Goal: Transaction & Acquisition: Purchase product/service

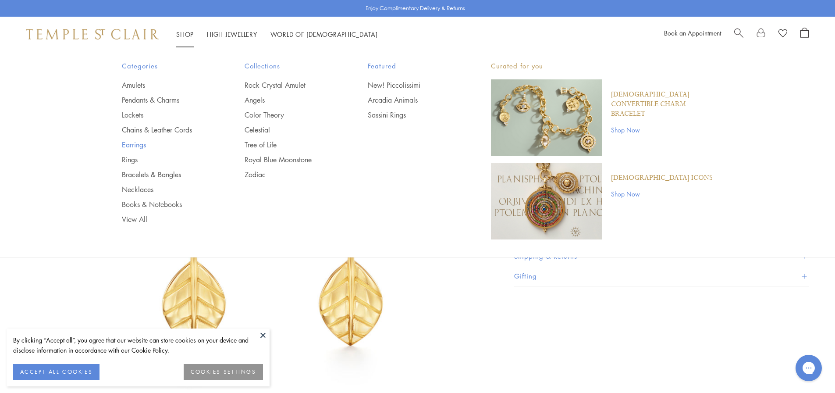
click at [138, 148] on link "Earrings" at bounding box center [166, 145] width 88 height 10
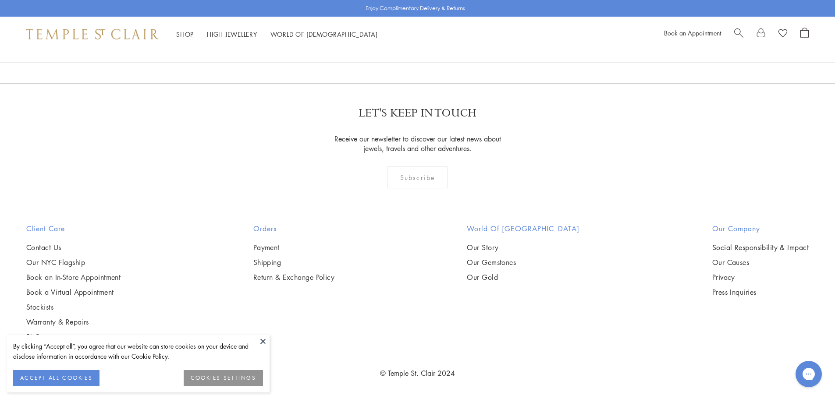
scroll to position [2498, 0]
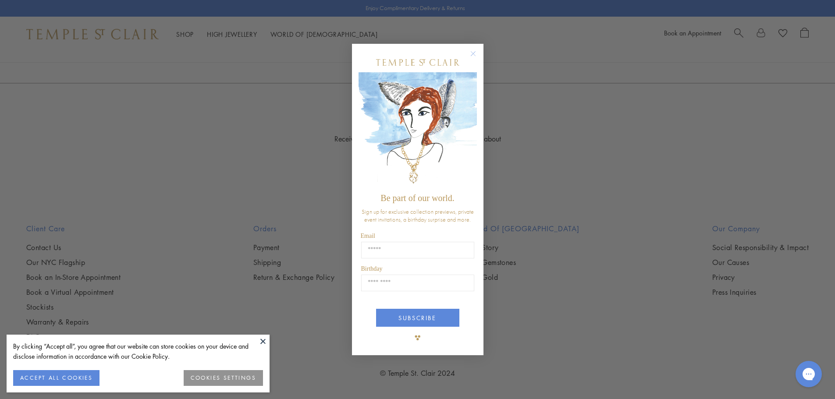
click at [474, 52] on circle "Close dialog" at bounding box center [473, 53] width 11 height 11
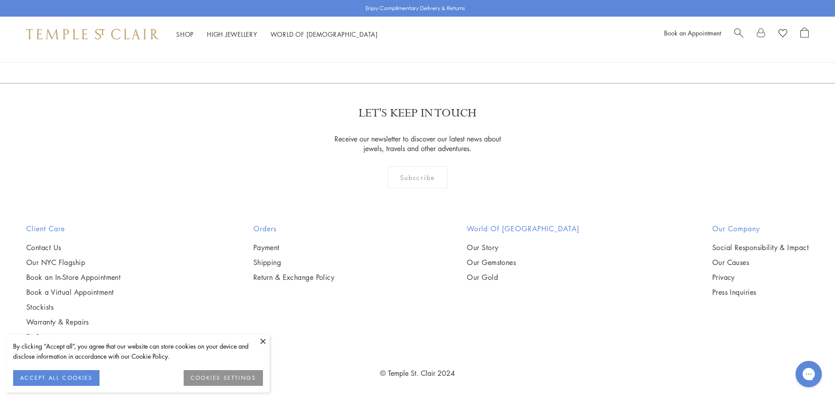
click at [262, 341] on button at bounding box center [262, 341] width 13 height 13
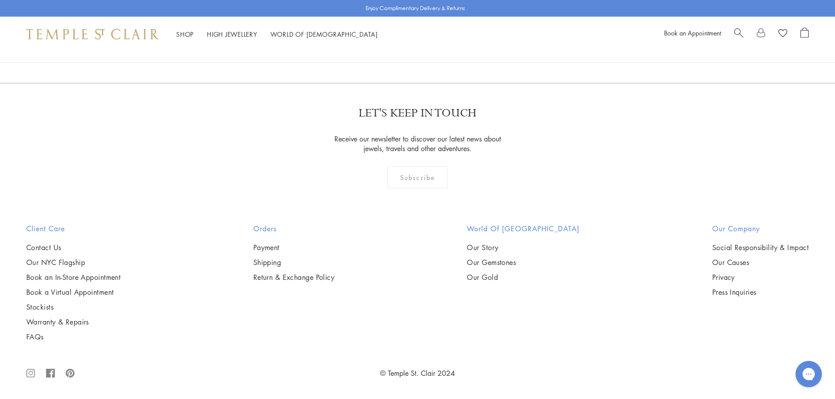
scroll to position [5216, 0]
